Goal: Task Accomplishment & Management: Use online tool/utility

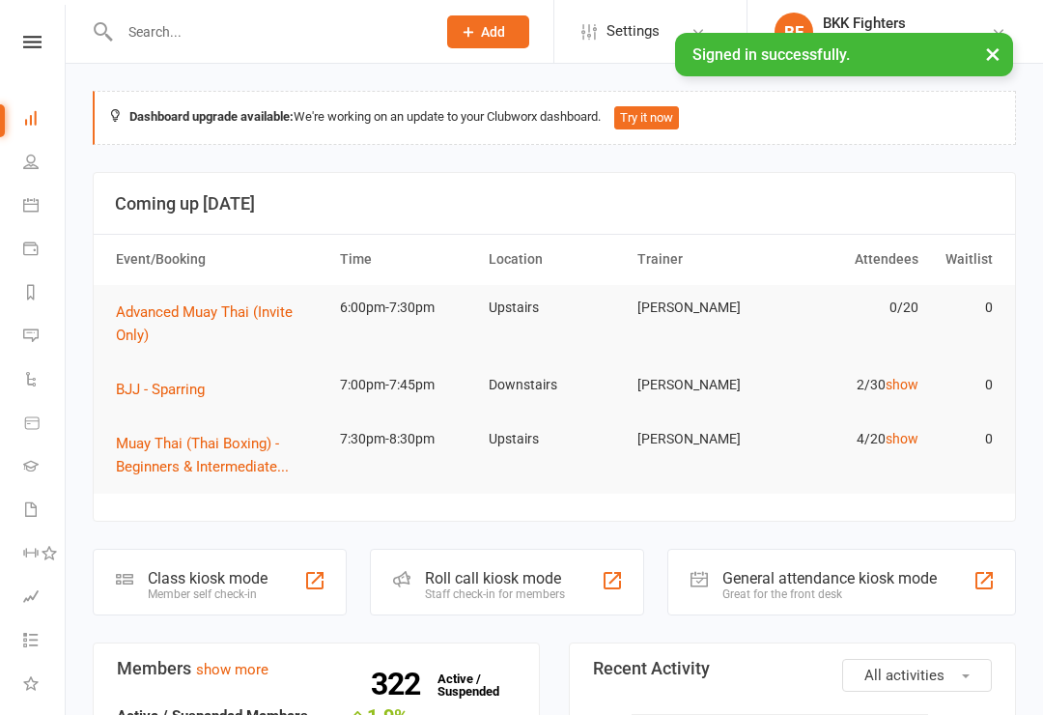
click at [985, 419] on td "0" at bounding box center [964, 438] width 74 height 45
click at [976, 599] on div "General attendance kiosk mode Great for the front desk" at bounding box center [841, 581] width 349 height 67
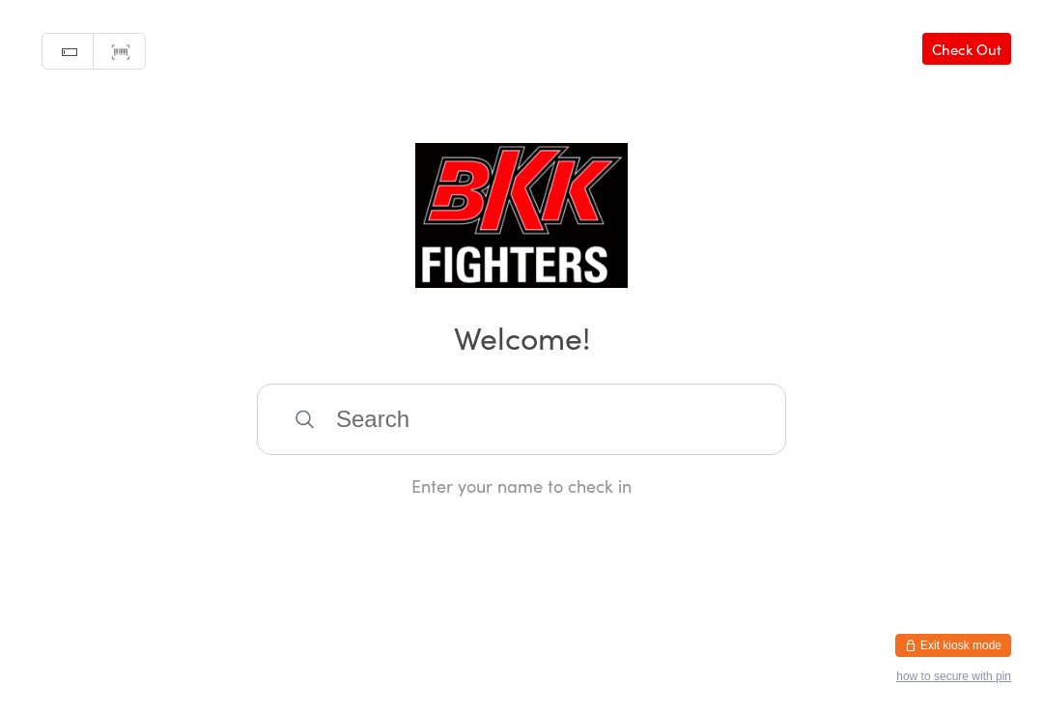
click at [558, 427] on input "search" at bounding box center [521, 418] width 529 height 71
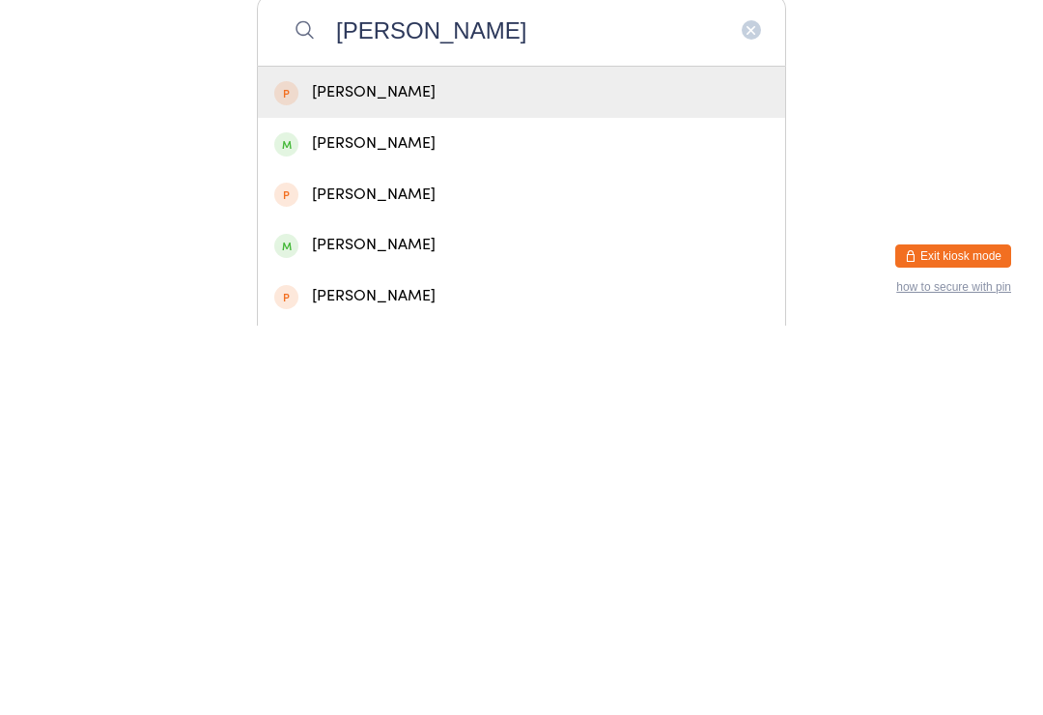
type input "[PERSON_NAME]"
click at [471, 468] on div "[PERSON_NAME]" at bounding box center [521, 481] width 494 height 26
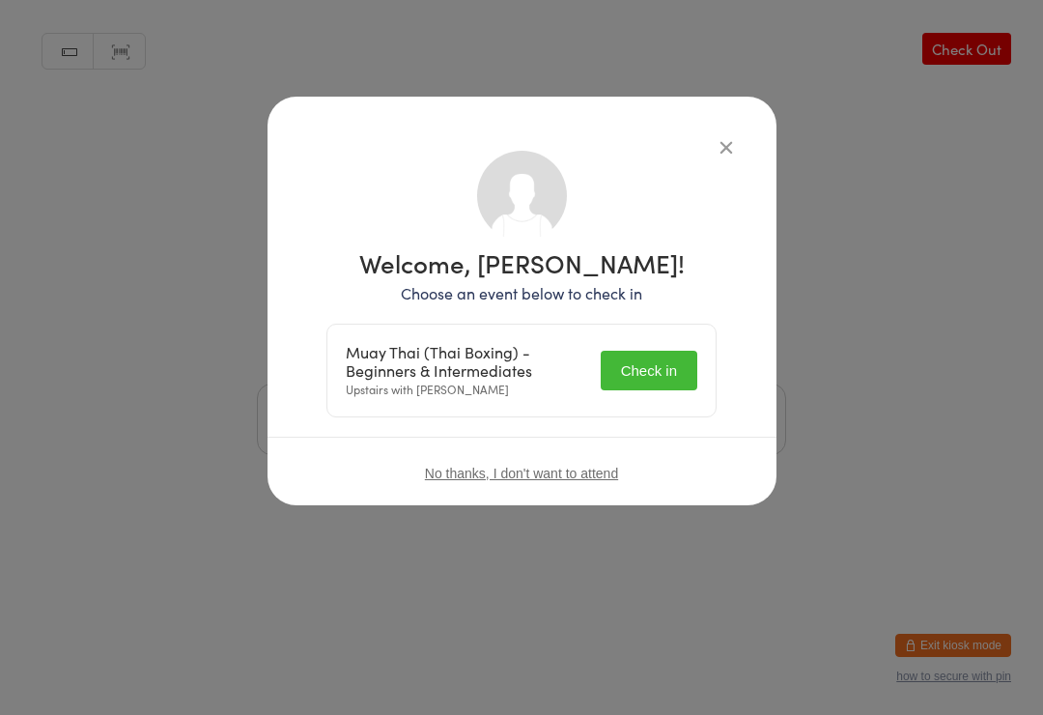
click at [664, 372] on button "Check in" at bounding box center [649, 371] width 97 height 40
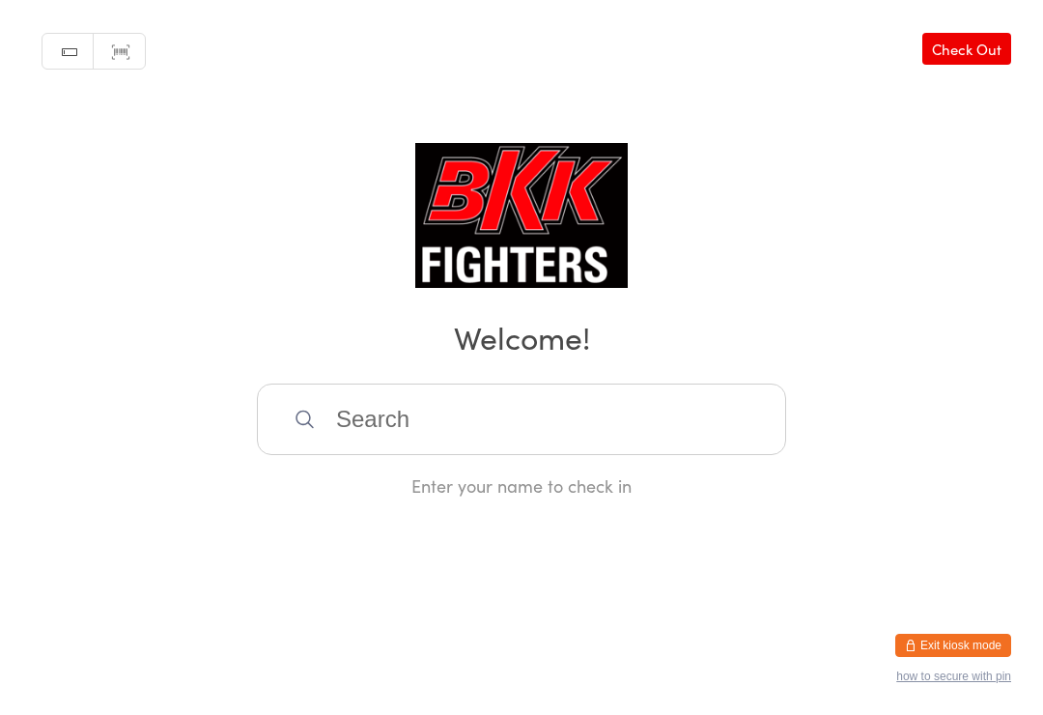
click at [351, 396] on input "search" at bounding box center [521, 418] width 529 height 71
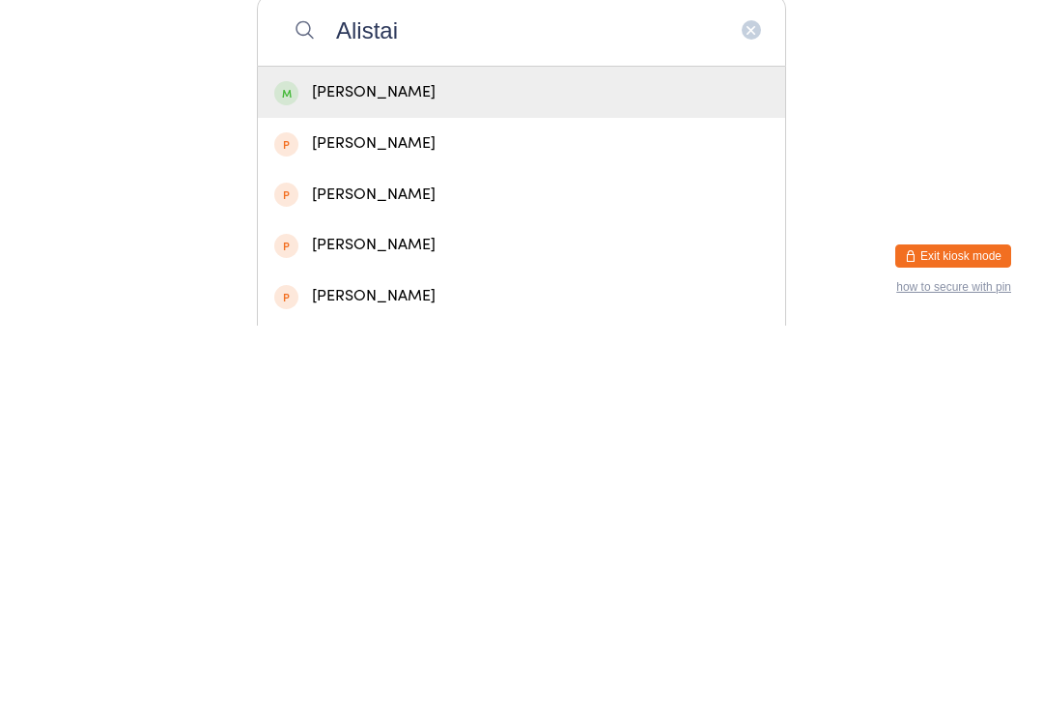
type input "Alistai"
click at [391, 468] on div "[PERSON_NAME]" at bounding box center [521, 481] width 494 height 26
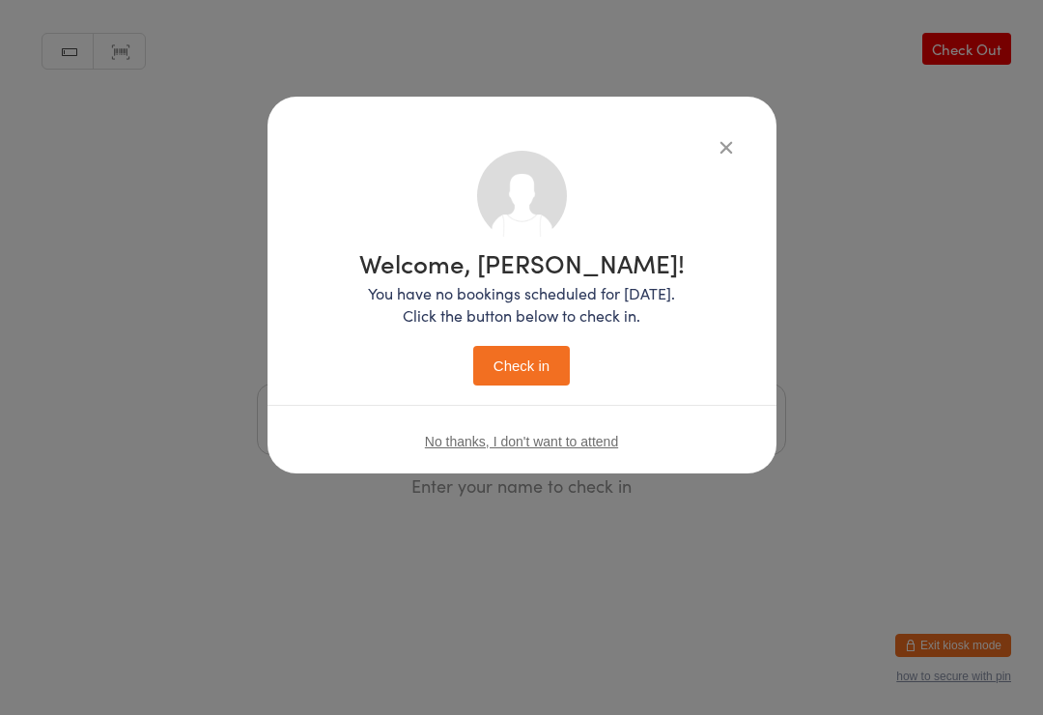
click at [519, 354] on button "Check in" at bounding box center [521, 366] width 97 height 40
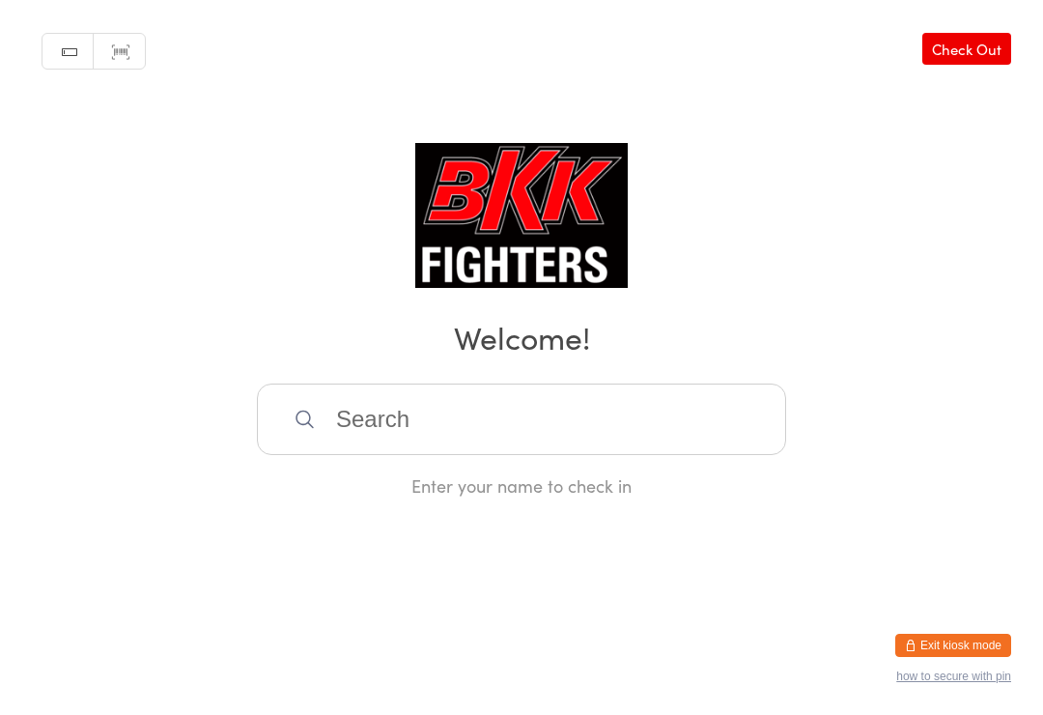
click at [467, 419] on input "search" at bounding box center [521, 418] width 529 height 71
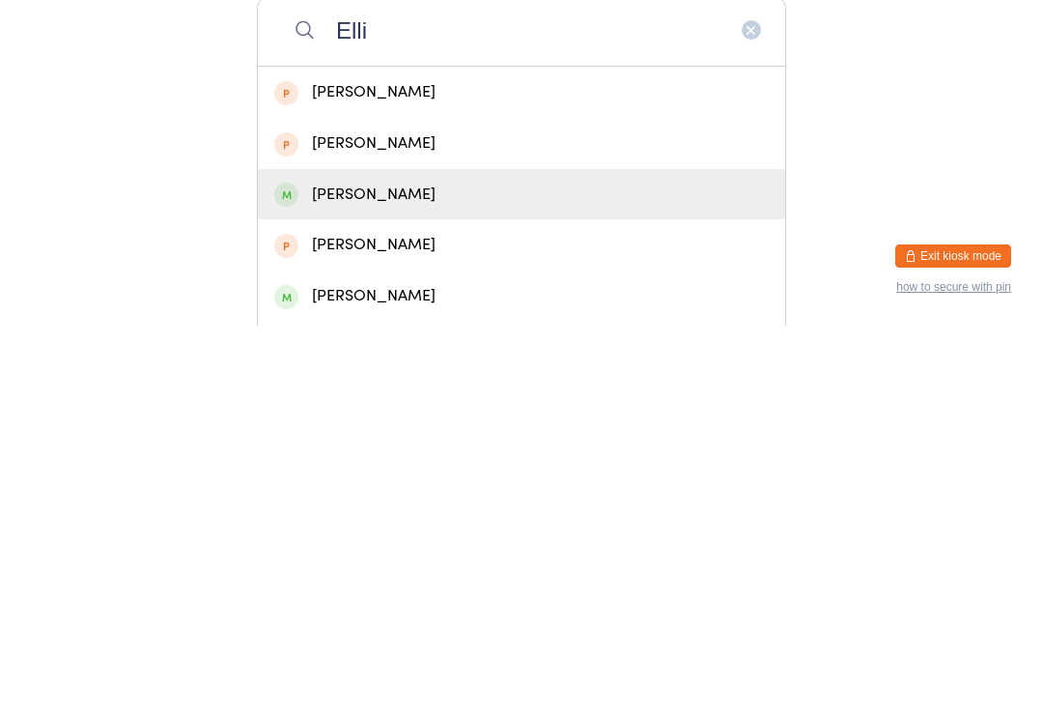
type input "Elli"
click at [384, 571] on div "[PERSON_NAME]" at bounding box center [521, 584] width 494 height 26
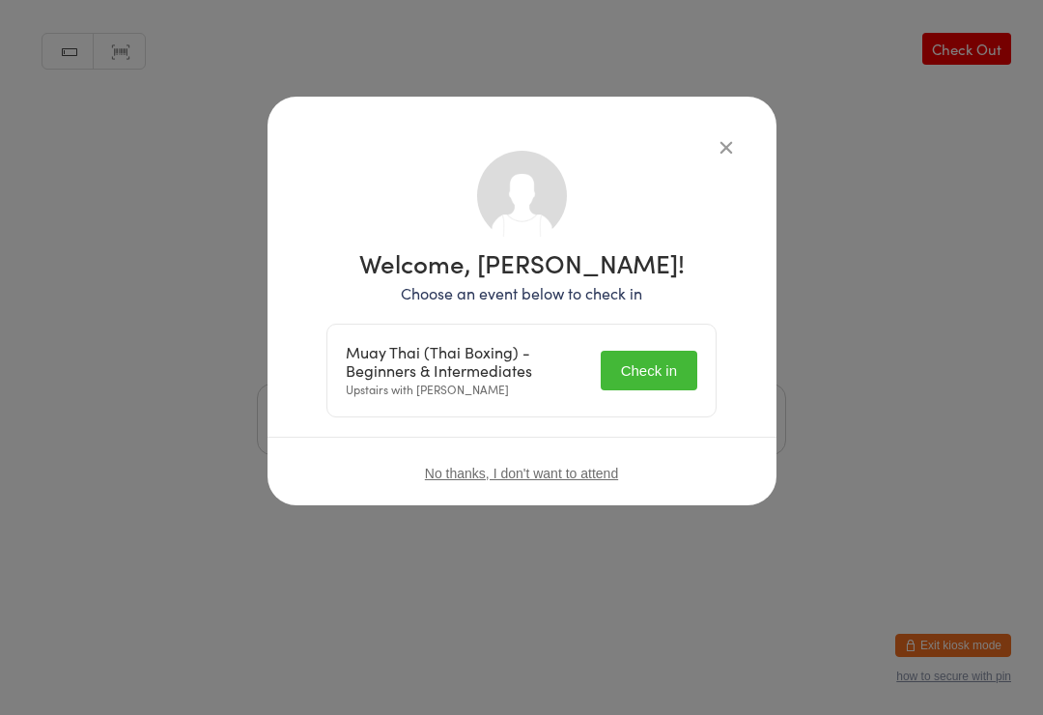
click at [639, 369] on button "Check in" at bounding box center [649, 371] width 97 height 40
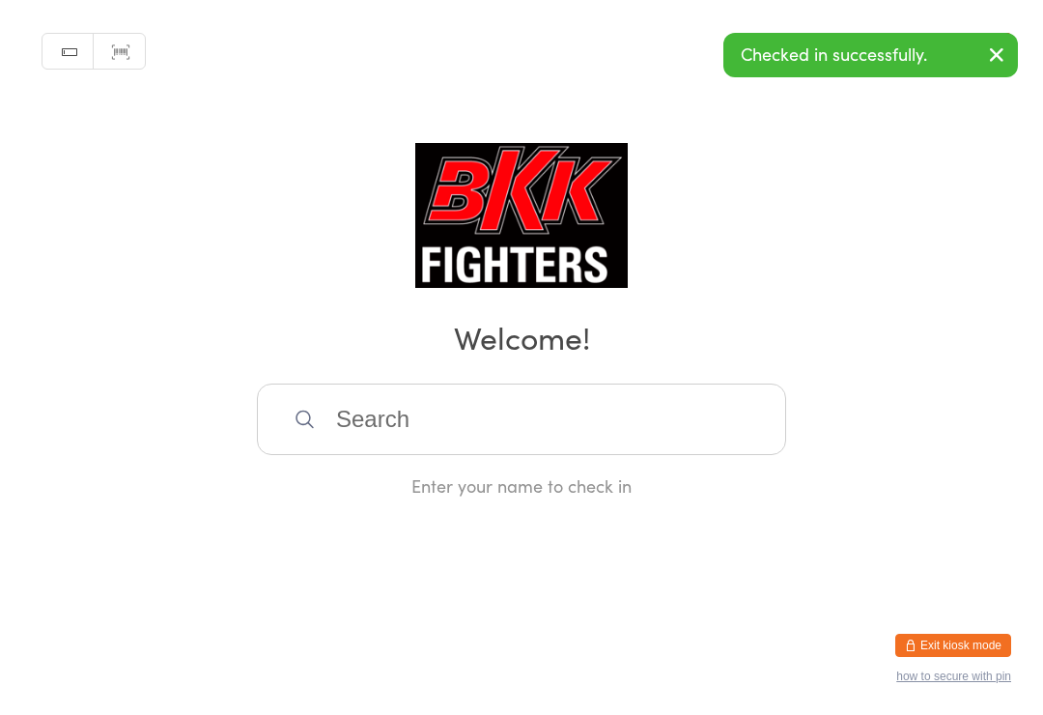
click at [618, 434] on input "search" at bounding box center [521, 418] width 529 height 71
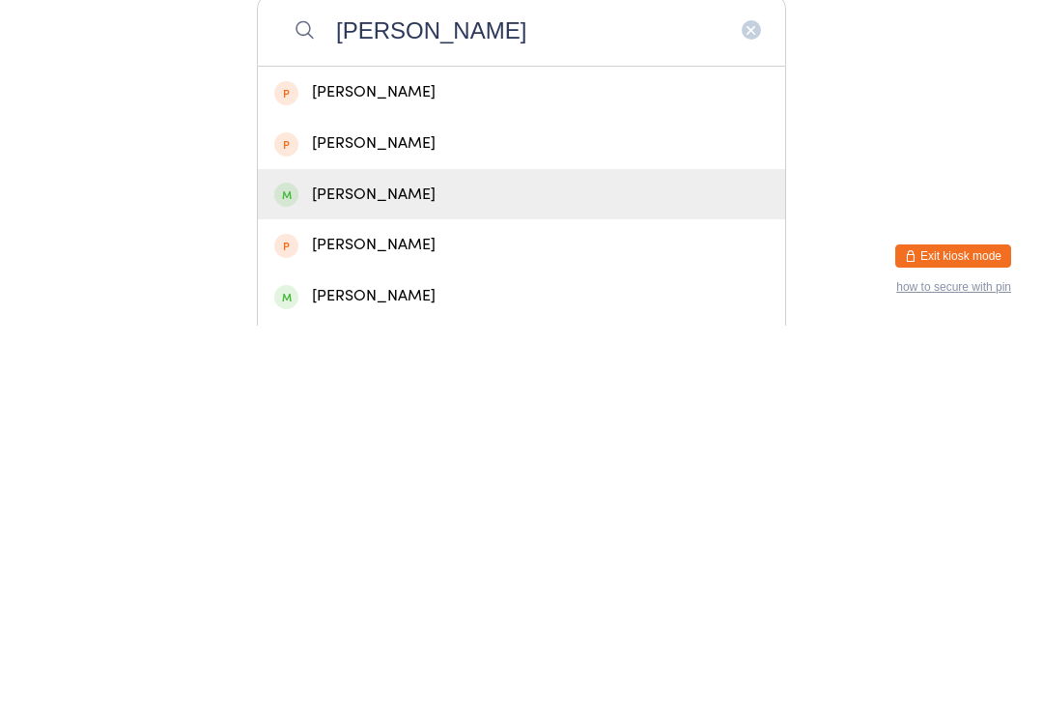
type input "[PERSON_NAME]"
click at [385, 571] on div "[PERSON_NAME]" at bounding box center [521, 584] width 494 height 26
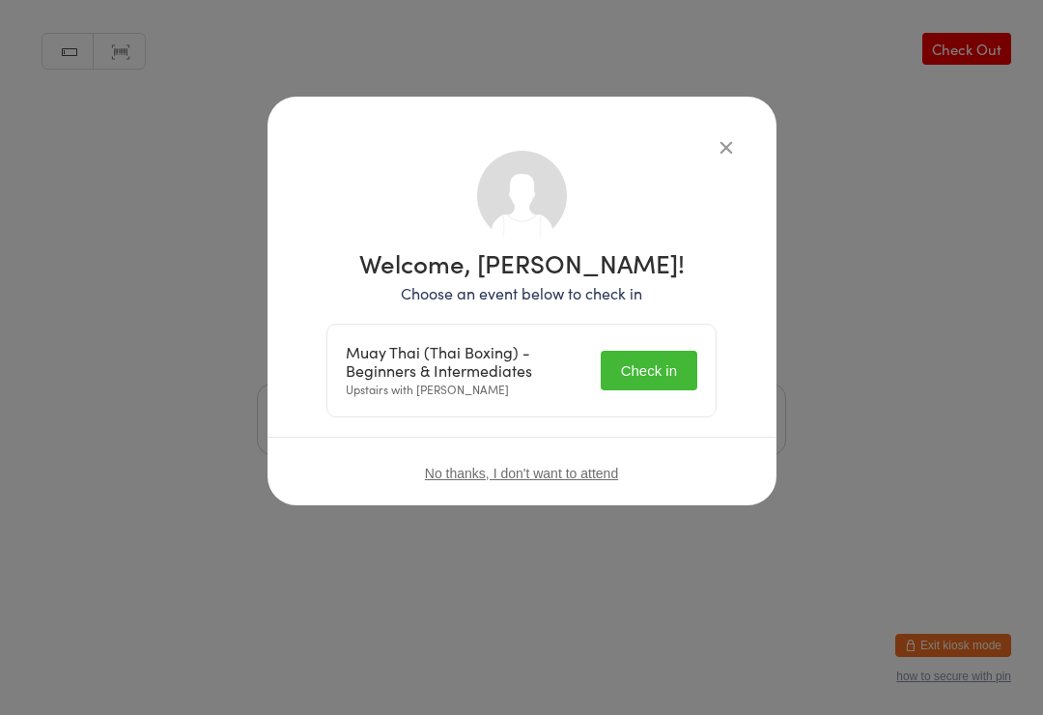
click at [648, 364] on button "Check in" at bounding box center [649, 371] width 97 height 40
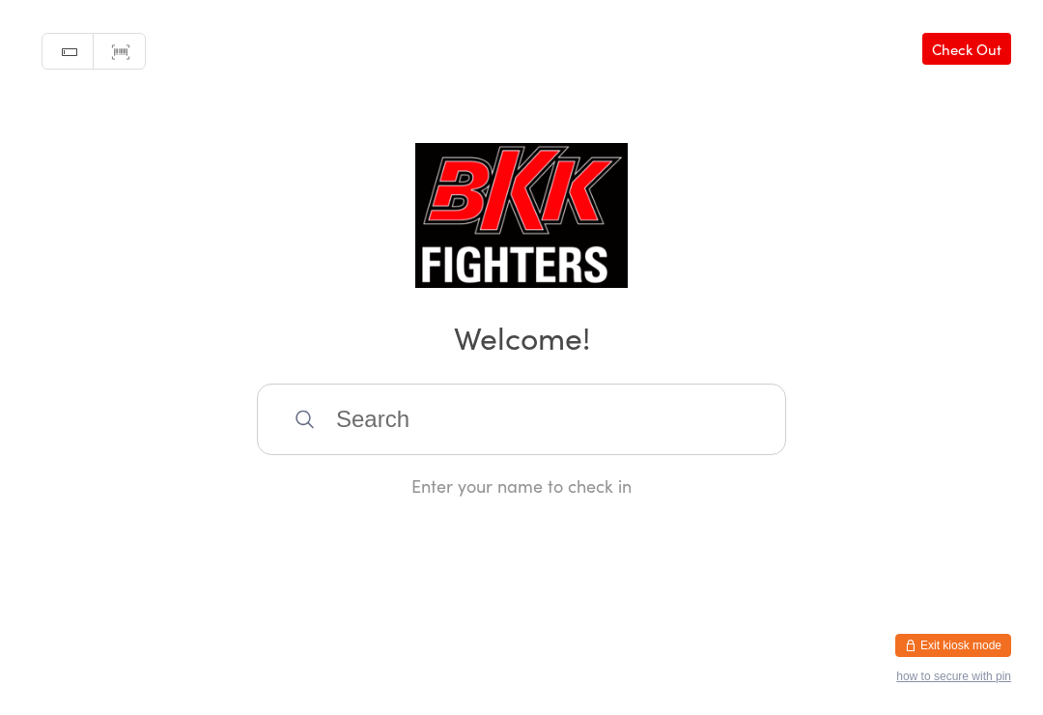
click at [347, 455] on input "search" at bounding box center [521, 418] width 529 height 71
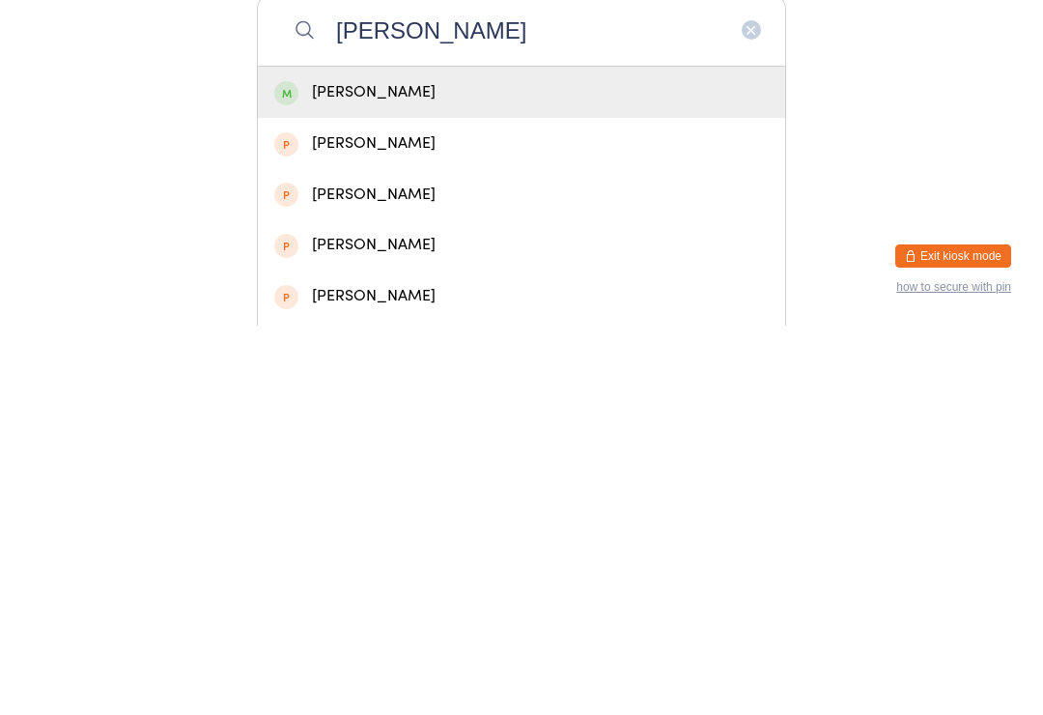
type input "[PERSON_NAME]"
click at [375, 468] on div "[PERSON_NAME]" at bounding box center [521, 481] width 494 height 26
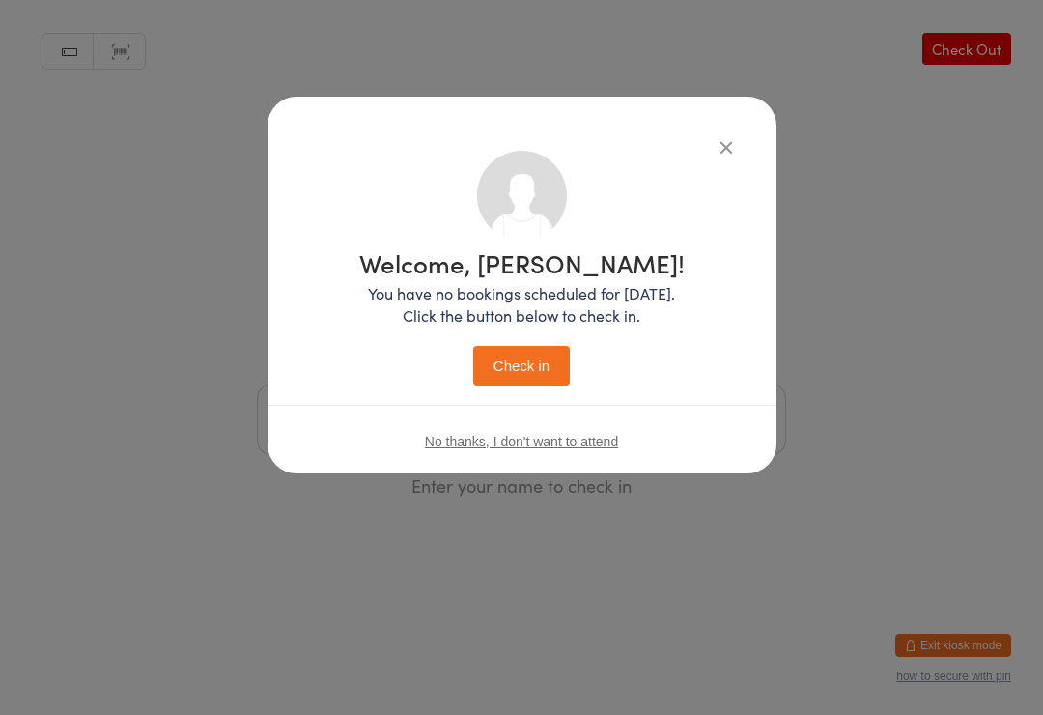
click at [511, 368] on button "Check in" at bounding box center [521, 366] width 97 height 40
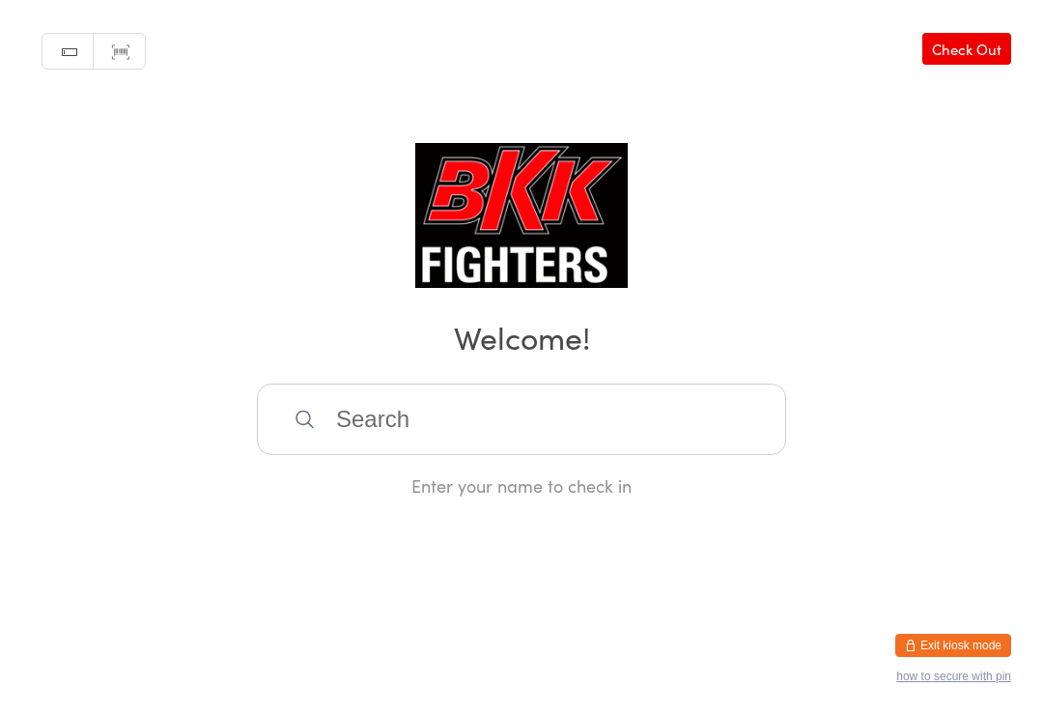
click at [664, 455] on input "search" at bounding box center [521, 418] width 529 height 71
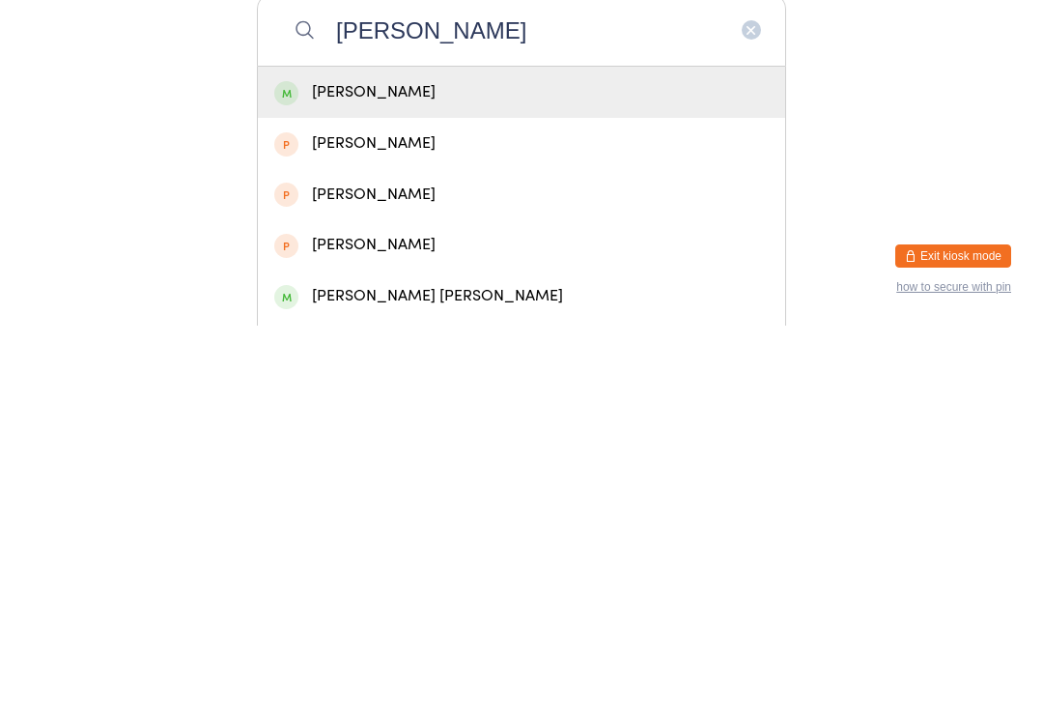
type input "[PERSON_NAME]"
click at [455, 468] on div "[PERSON_NAME]" at bounding box center [521, 481] width 494 height 26
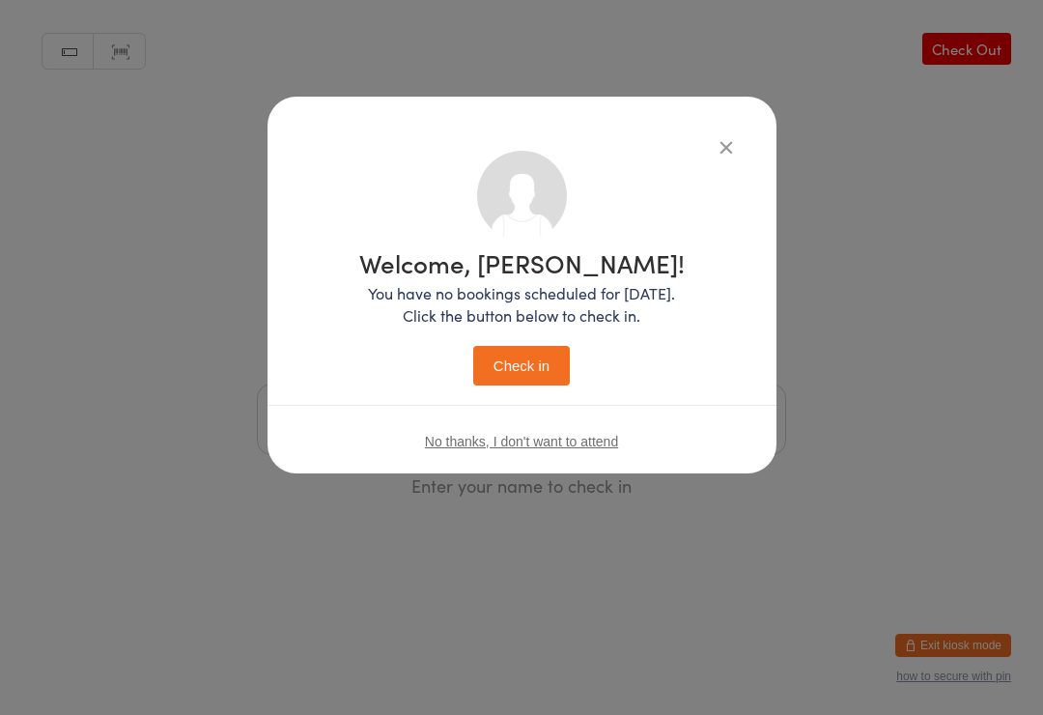
click at [535, 376] on button "Check in" at bounding box center [521, 366] width 97 height 40
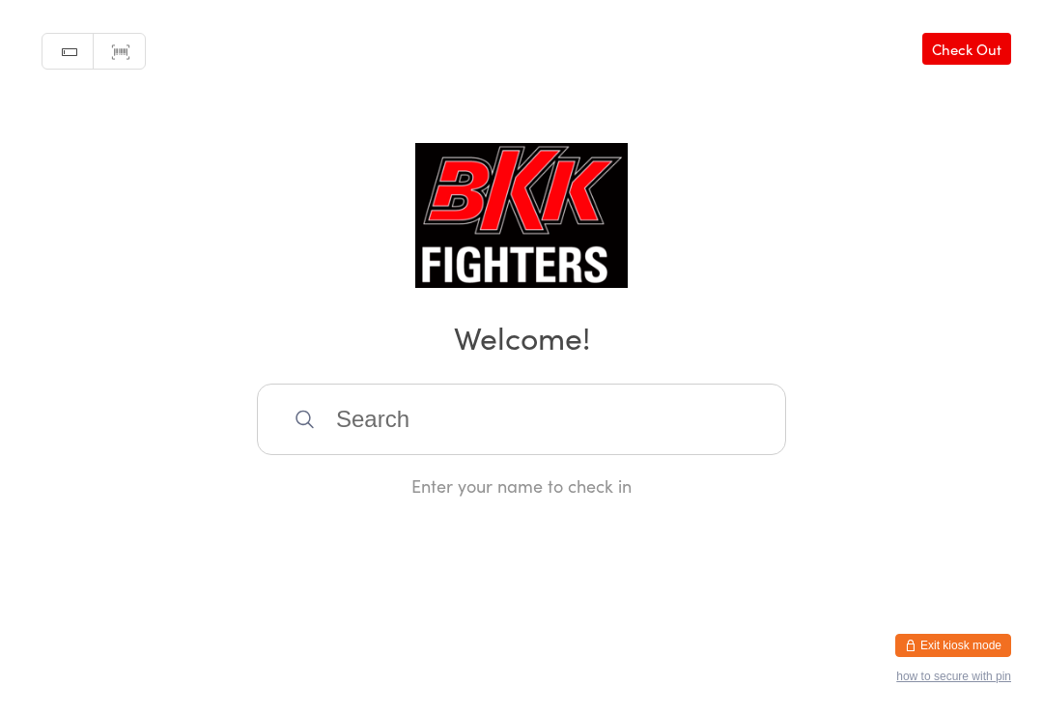
click at [748, 409] on input "search" at bounding box center [521, 418] width 529 height 71
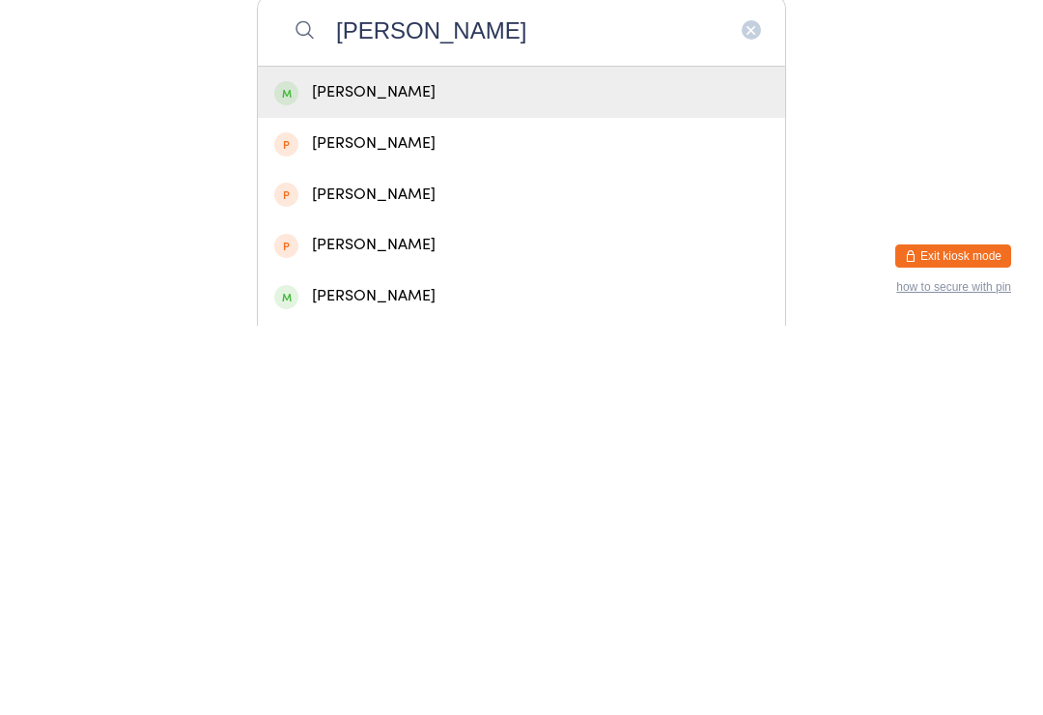
type input "[PERSON_NAME]"
click at [559, 456] on div "[PERSON_NAME]" at bounding box center [521, 481] width 527 height 51
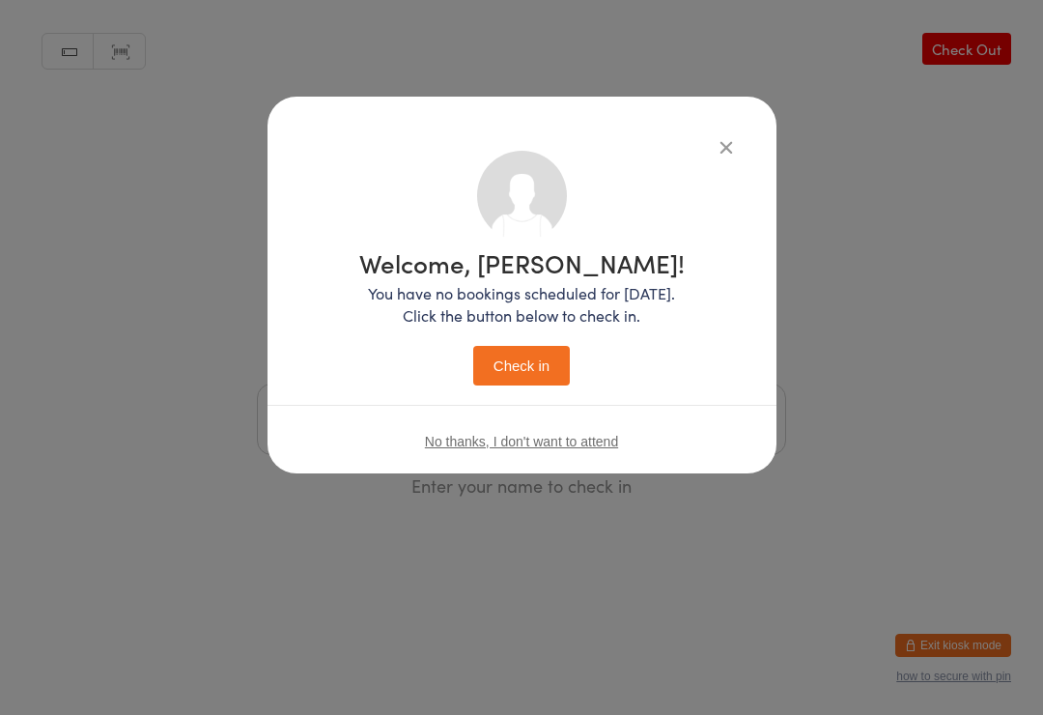
click at [537, 374] on button "Check in" at bounding box center [521, 366] width 97 height 40
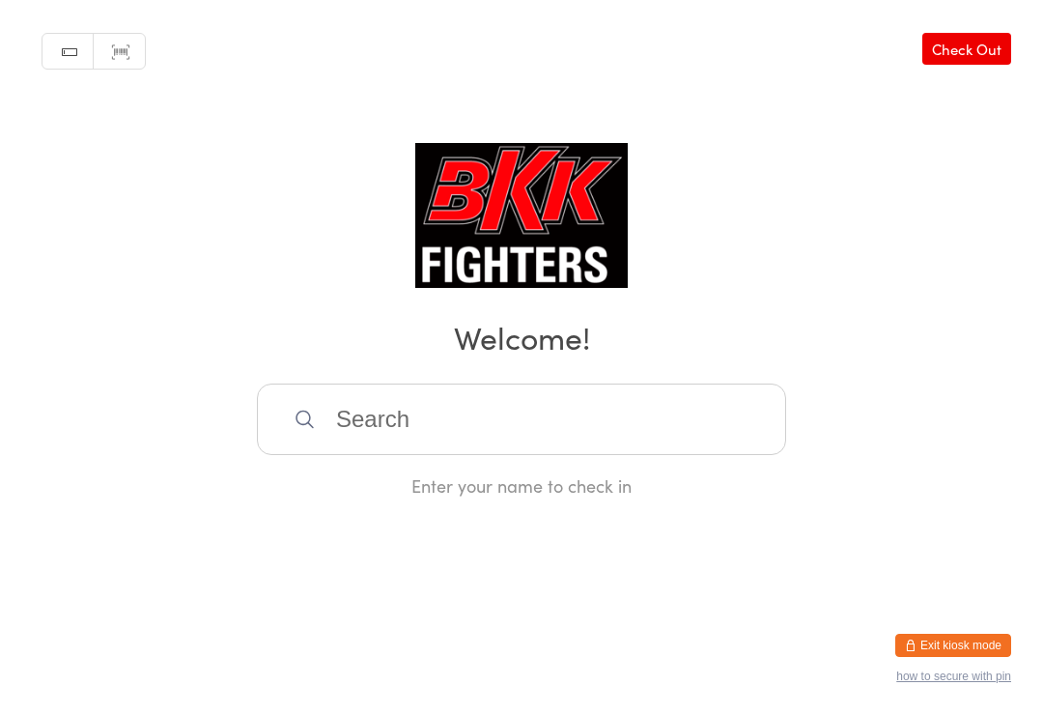
click at [413, 396] on input "search" at bounding box center [521, 418] width 529 height 71
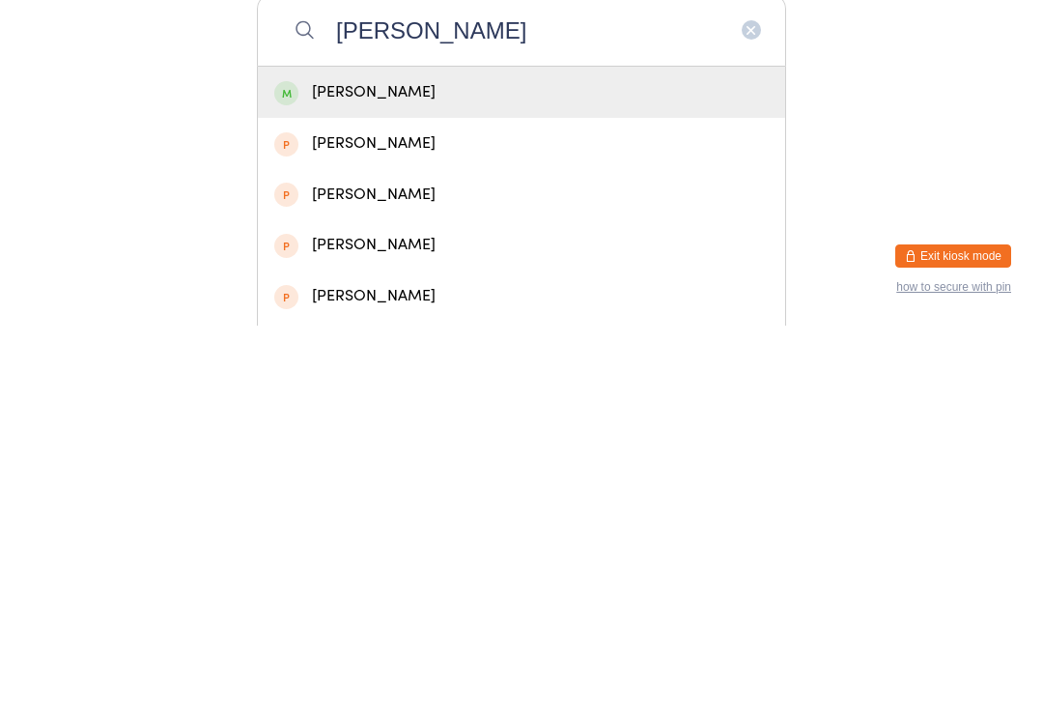
type input "[PERSON_NAME]"
click at [464, 468] on div "[PERSON_NAME]" at bounding box center [521, 481] width 494 height 26
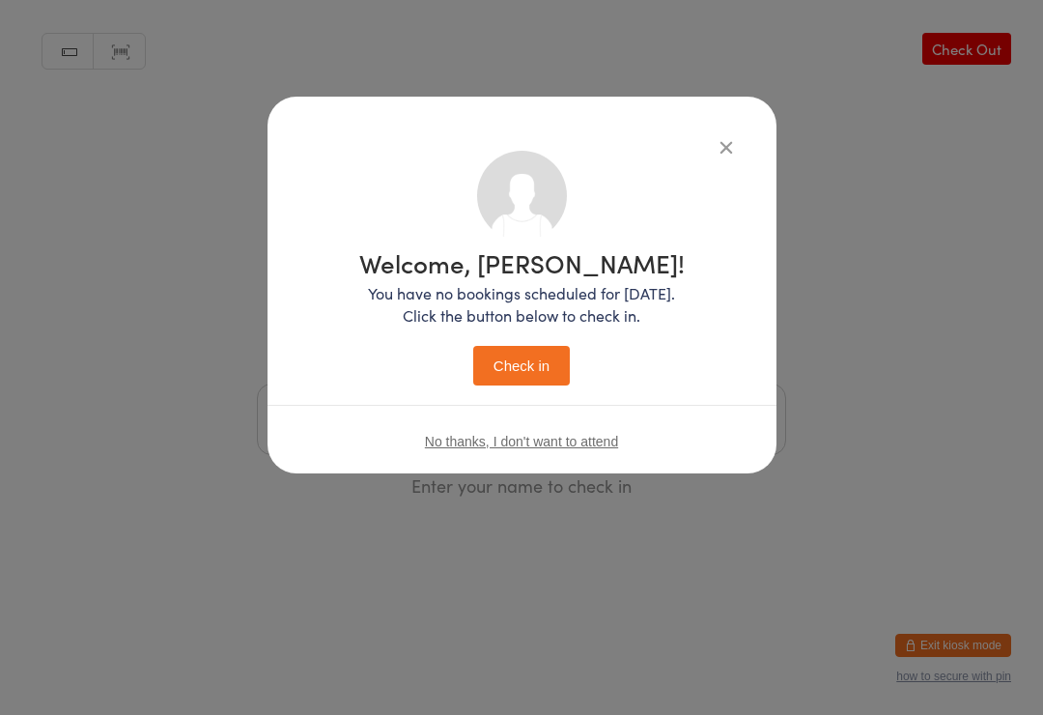
click at [535, 370] on button "Check in" at bounding box center [521, 366] width 97 height 40
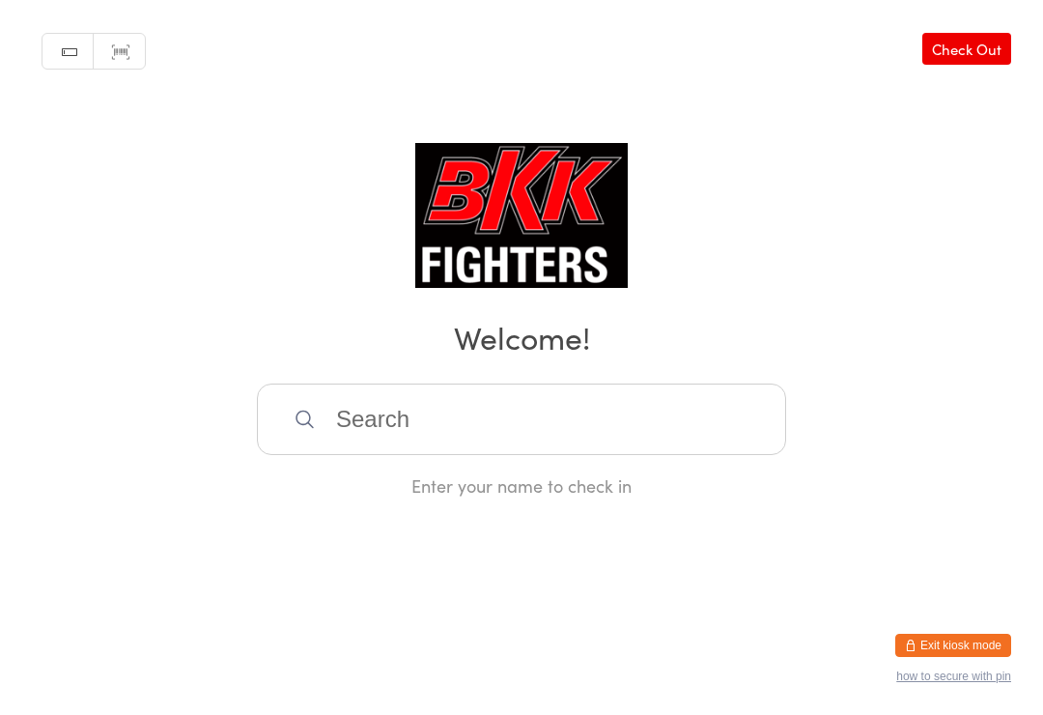
click at [456, 419] on input "search" at bounding box center [521, 418] width 529 height 71
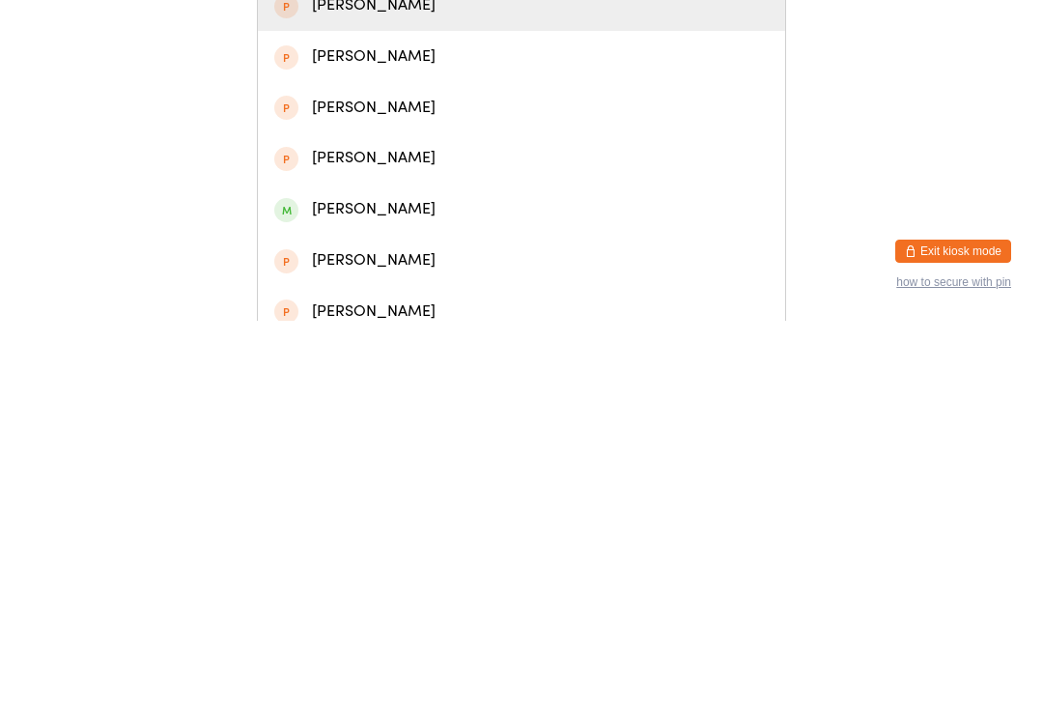
scroll to position [82, 0]
type input "Rose"
click at [431, 590] on div "[PERSON_NAME]" at bounding box center [521, 603] width 494 height 26
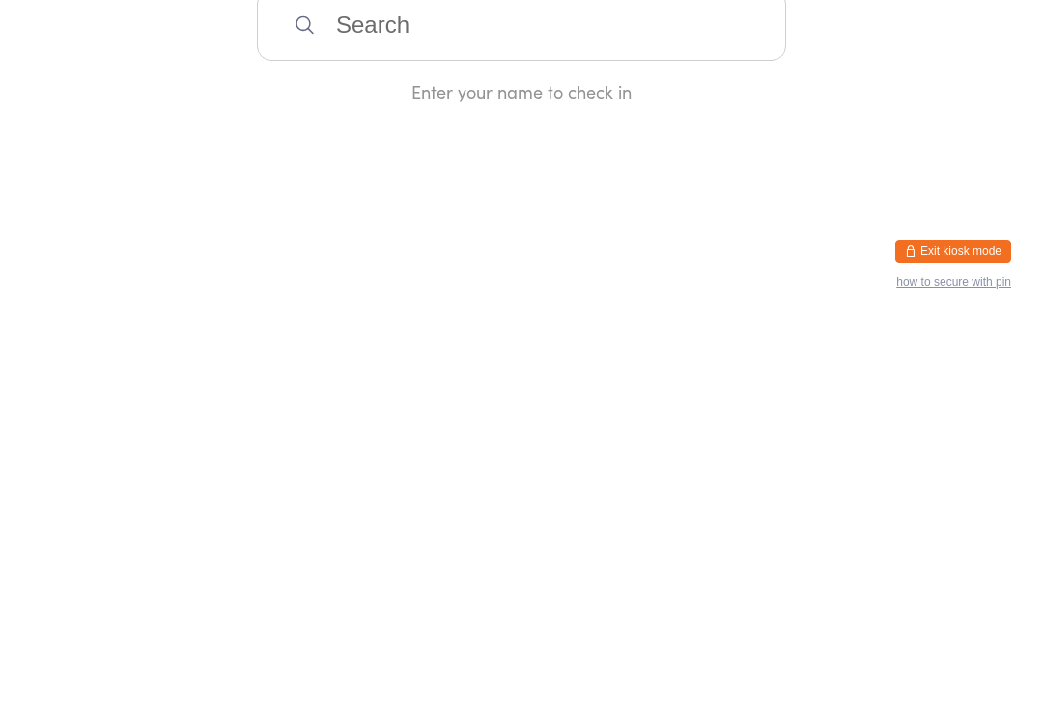
scroll to position [0, 0]
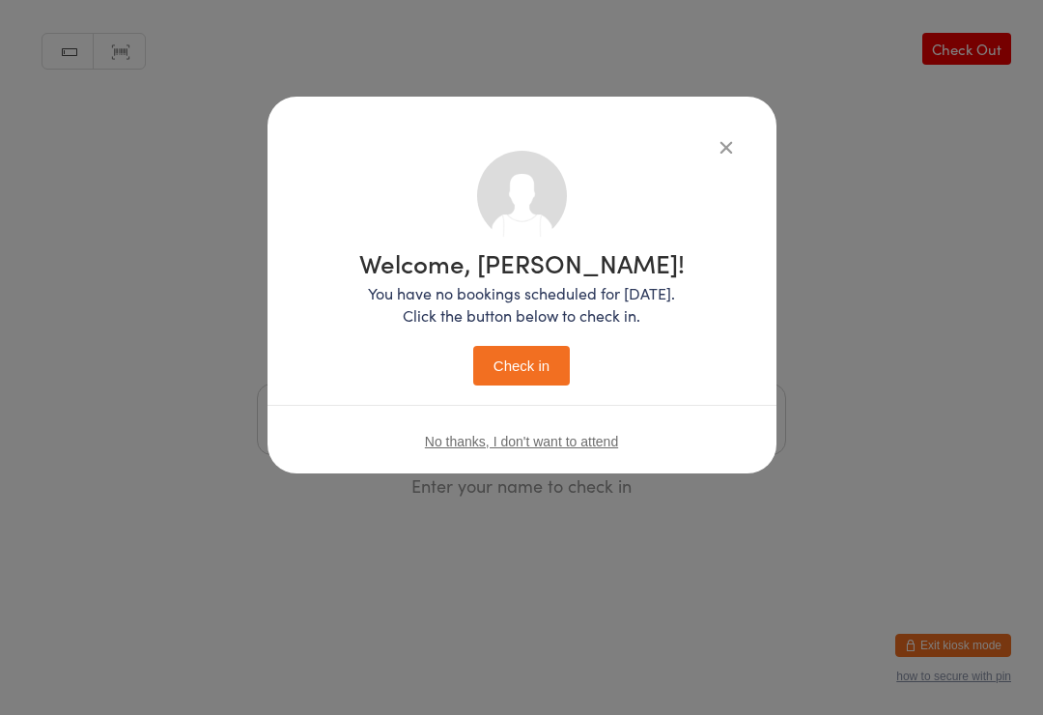
click at [720, 151] on icon "button" at bounding box center [725, 146] width 21 height 21
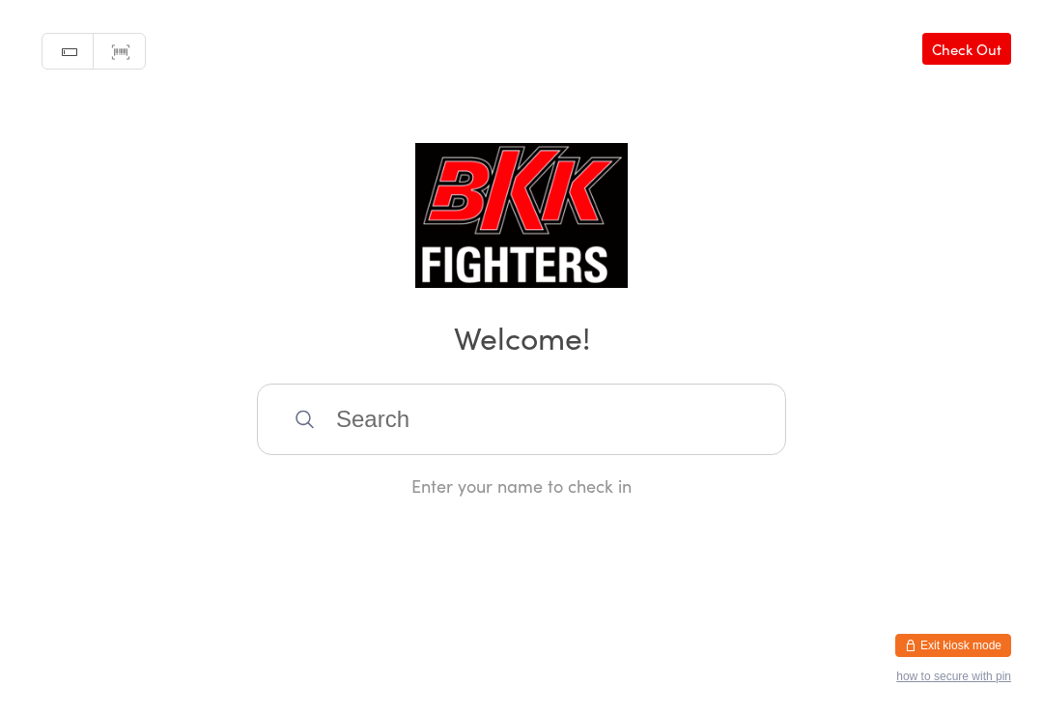
click at [1042, 121] on div "Manual search Scanner input Check Out Welcome! Enter your name to check in" at bounding box center [521, 248] width 1043 height 497
click at [393, 666] on html "You have now entered Kiosk Mode. Members will be able to check themselves in us…" at bounding box center [521, 357] width 1043 height 715
